Goal: Task Accomplishment & Management: Complete application form

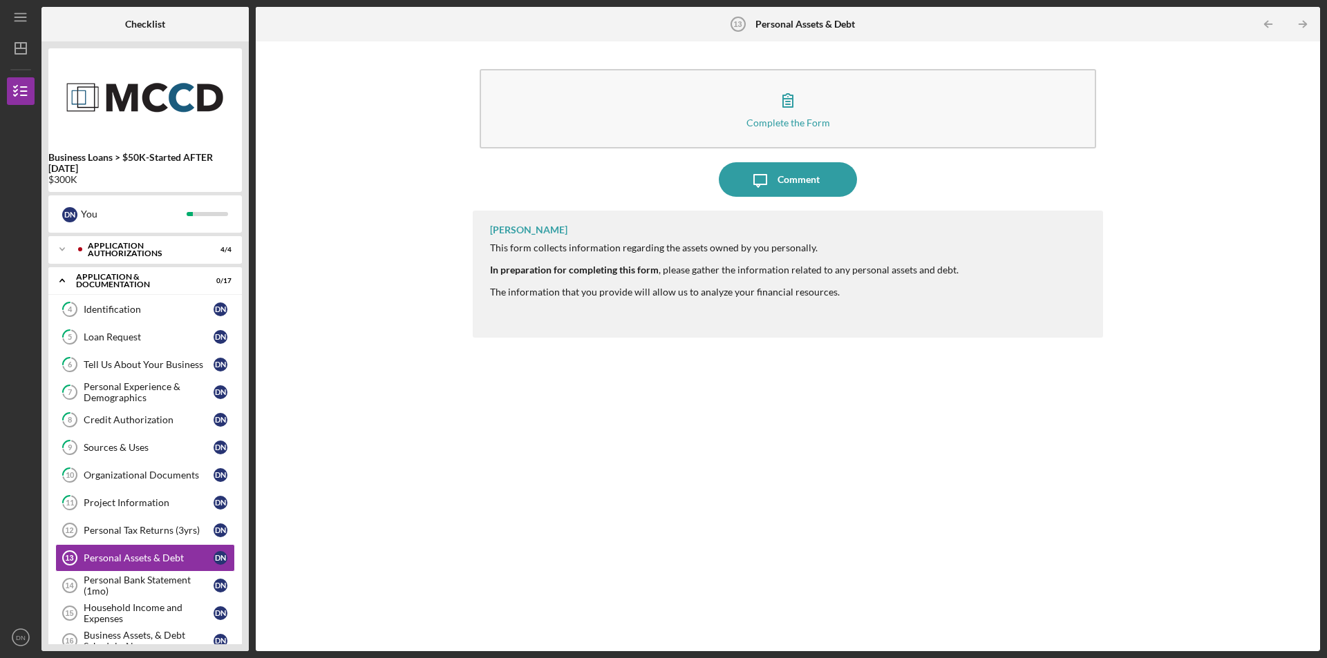
scroll to position [159, 0]
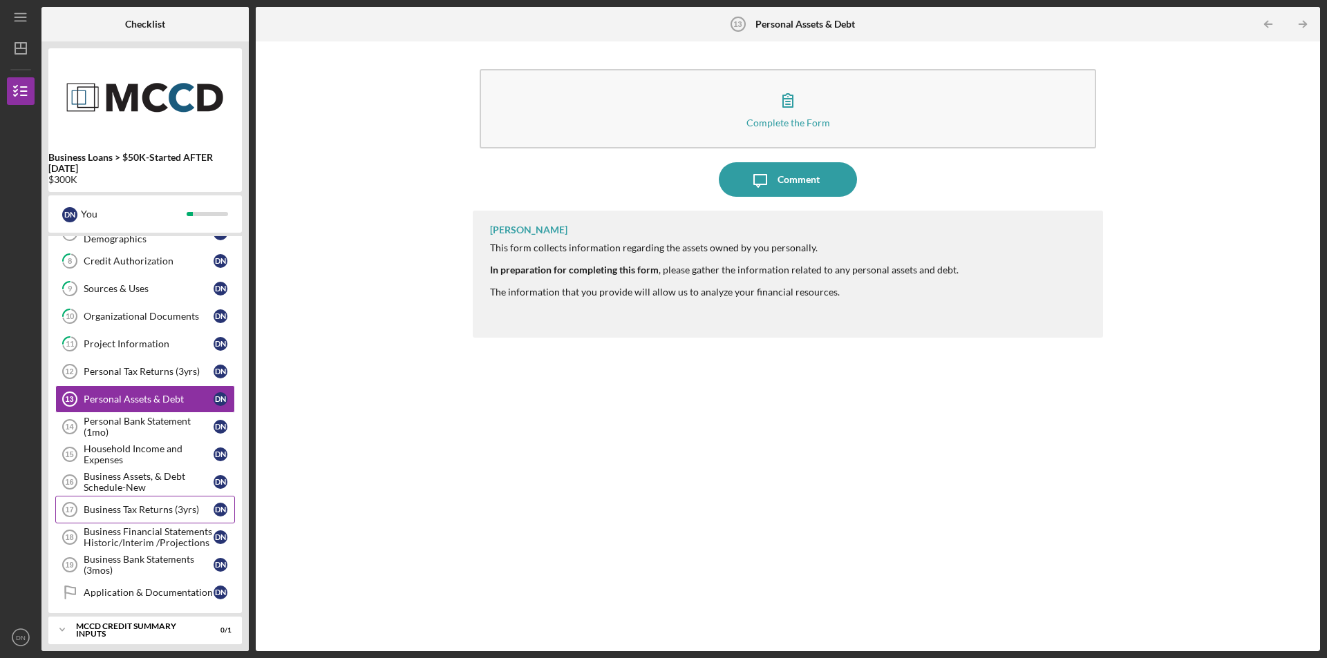
click at [102, 508] on div "Business Tax Returns (3yrs)" at bounding box center [149, 509] width 130 height 11
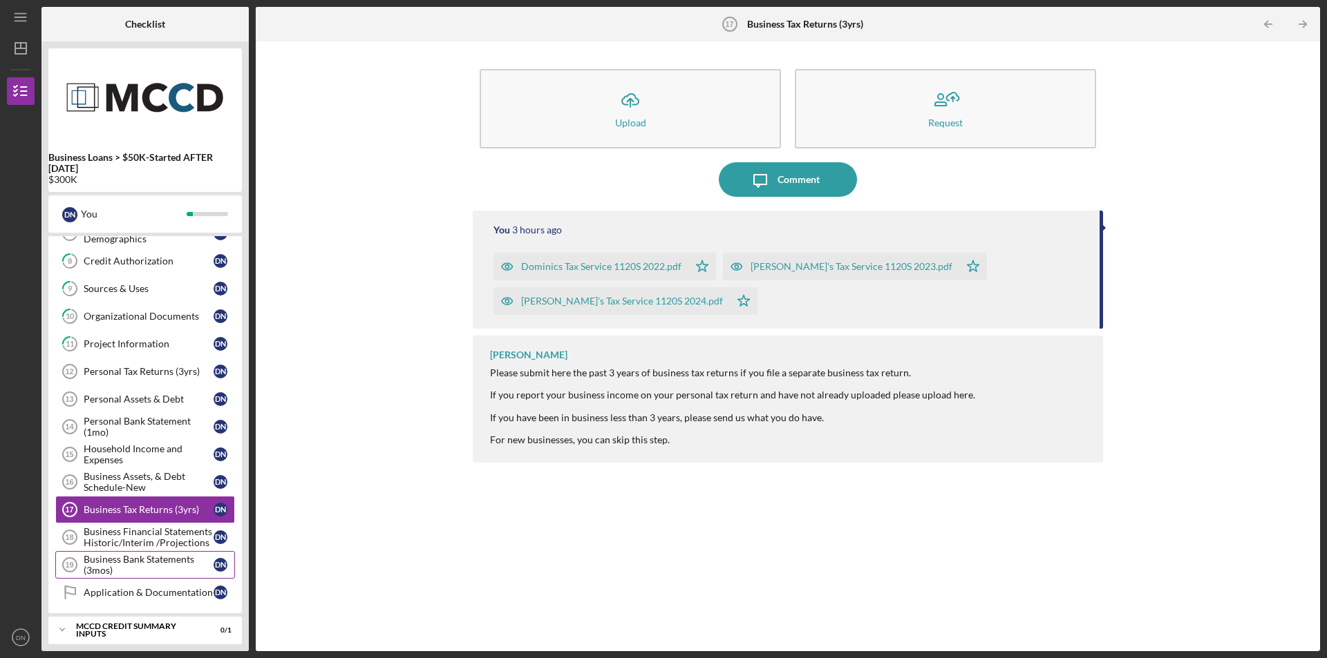
click at [126, 561] on div "Business Bank Statements (3mos)" at bounding box center [149, 565] width 130 height 22
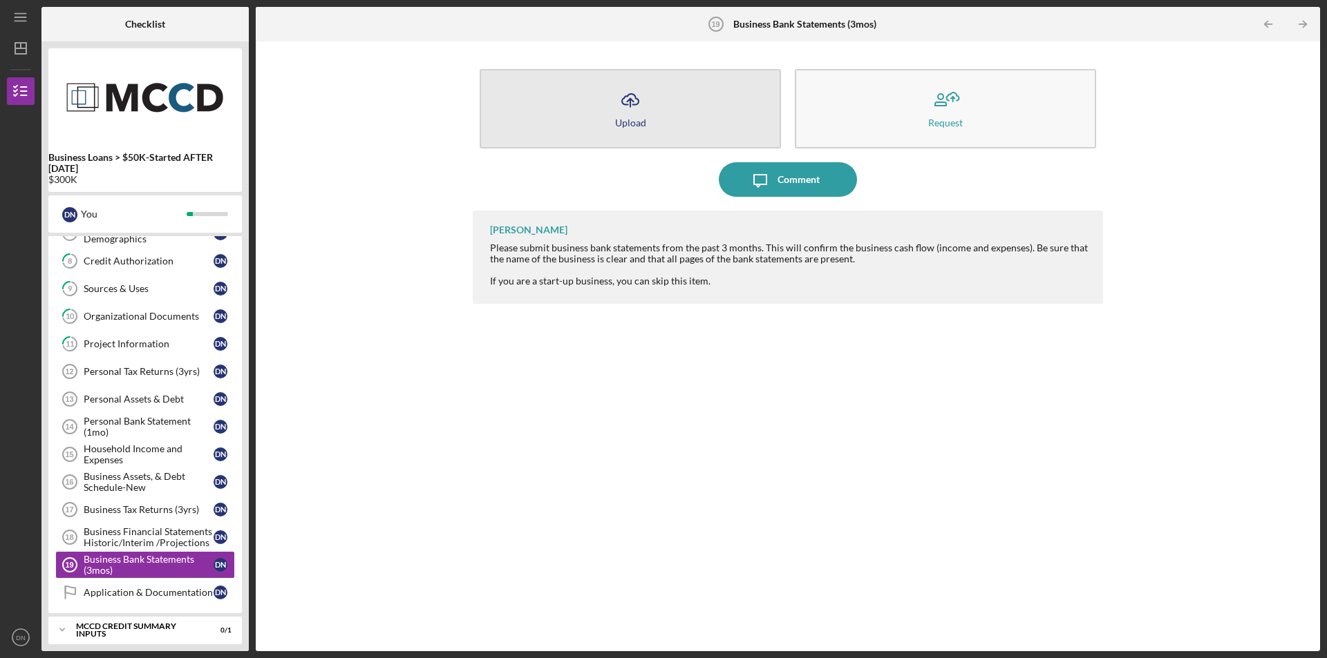
click at [631, 120] on div "Upload" at bounding box center [630, 122] width 31 height 10
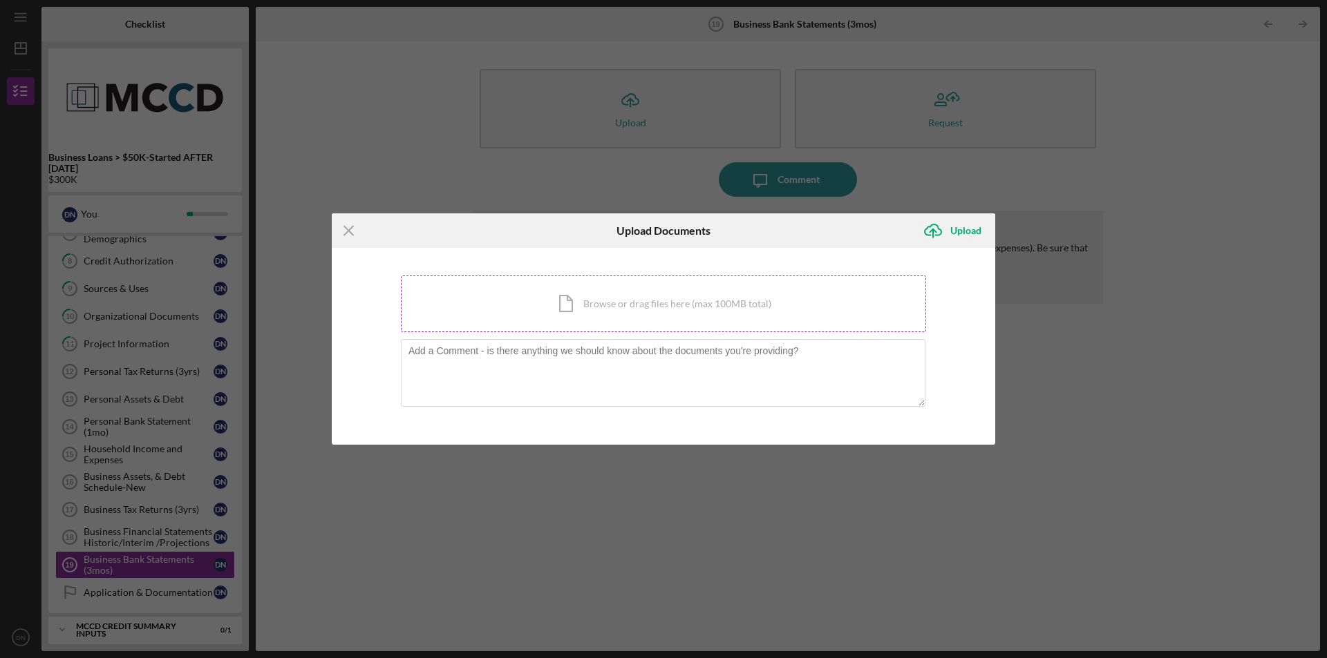
click at [582, 303] on div "Icon/Document Browse or drag files here (max 100MB total) Tap to choose files o…" at bounding box center [663, 304] width 525 height 57
